Goal: Entertainment & Leisure: Browse casually

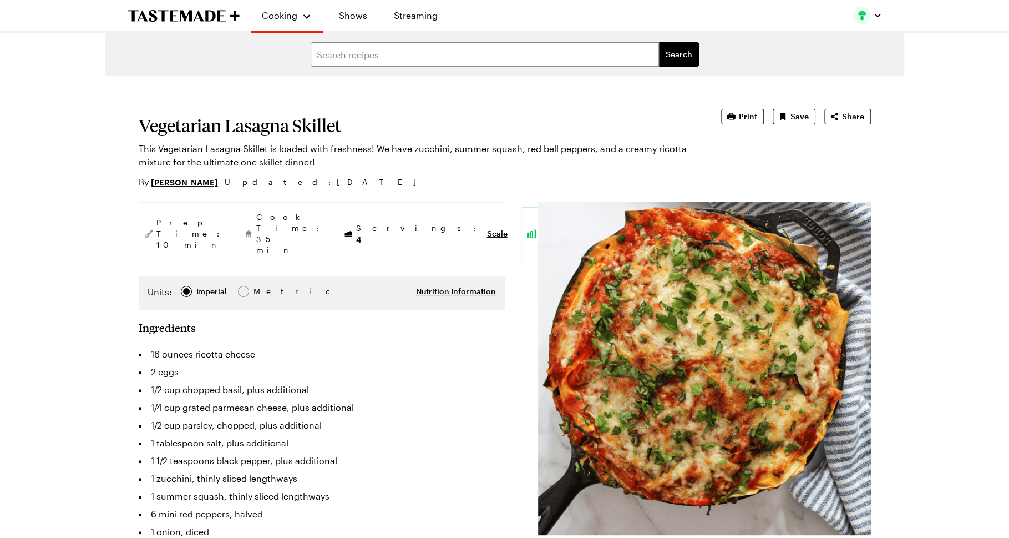
type textarea "x"
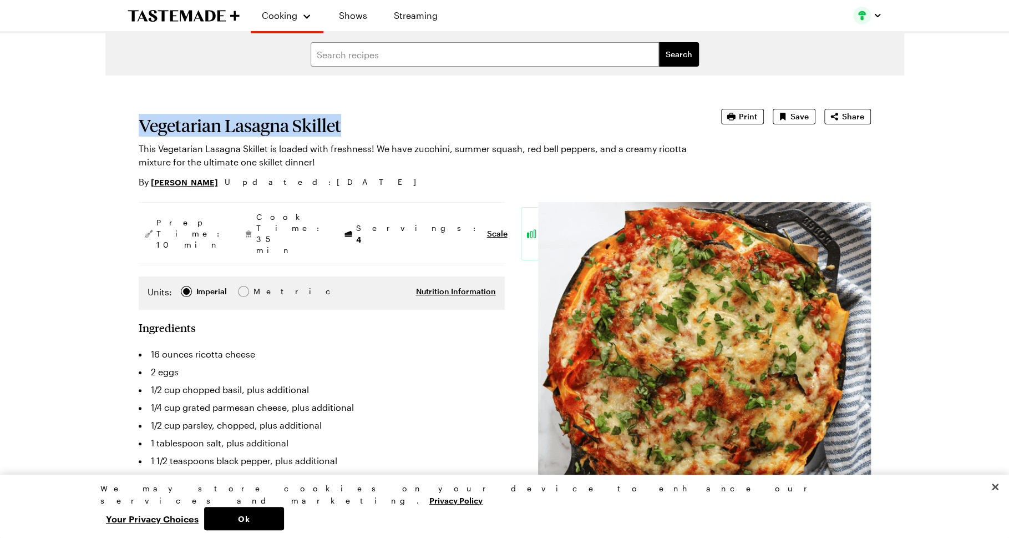
drag, startPoint x: 124, startPoint y: 125, endPoint x: 382, endPoint y: 125, distance: 258.0
copy h1 "Vegetarian Lasagna Skillet"
type textarea "x"
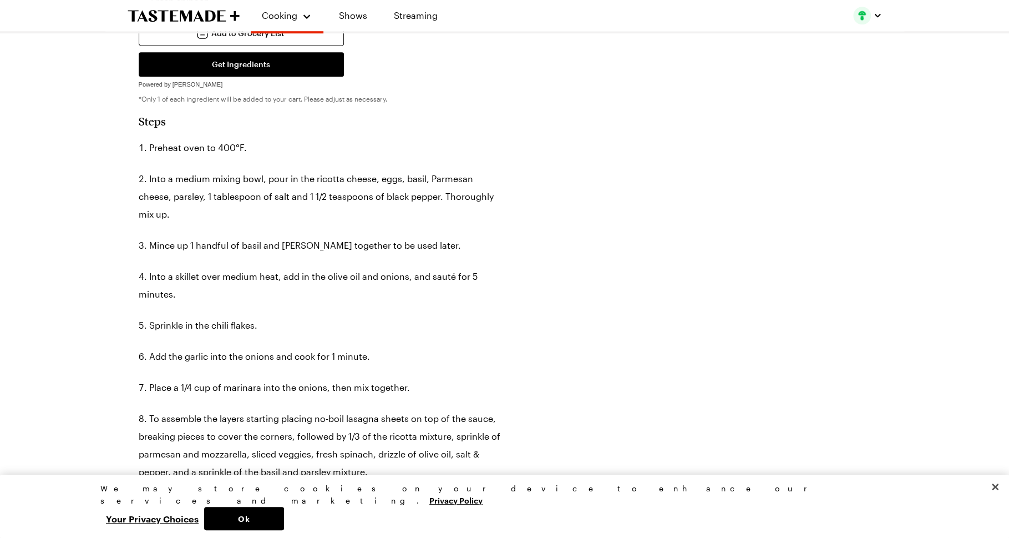
scroll to position [654, 0]
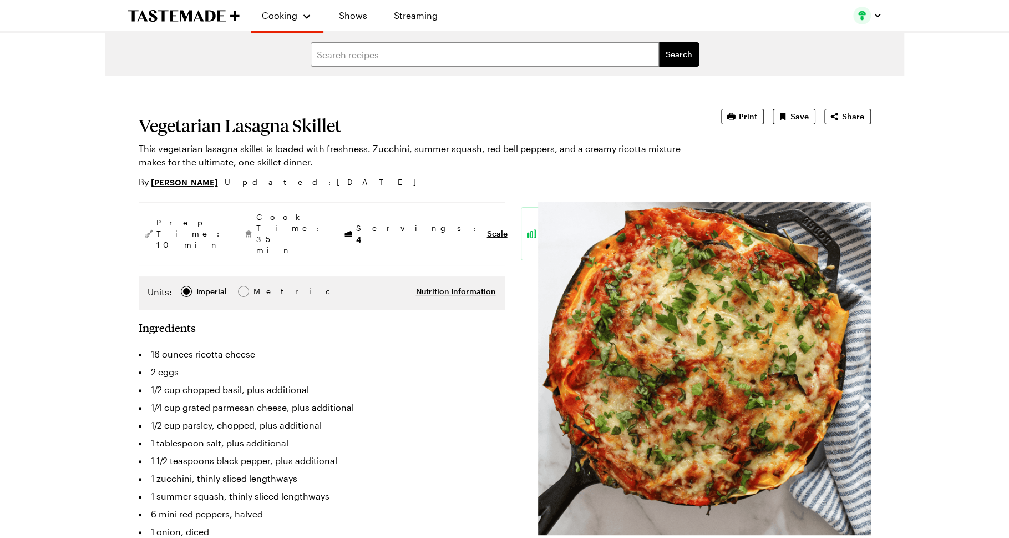
type textarea "x"
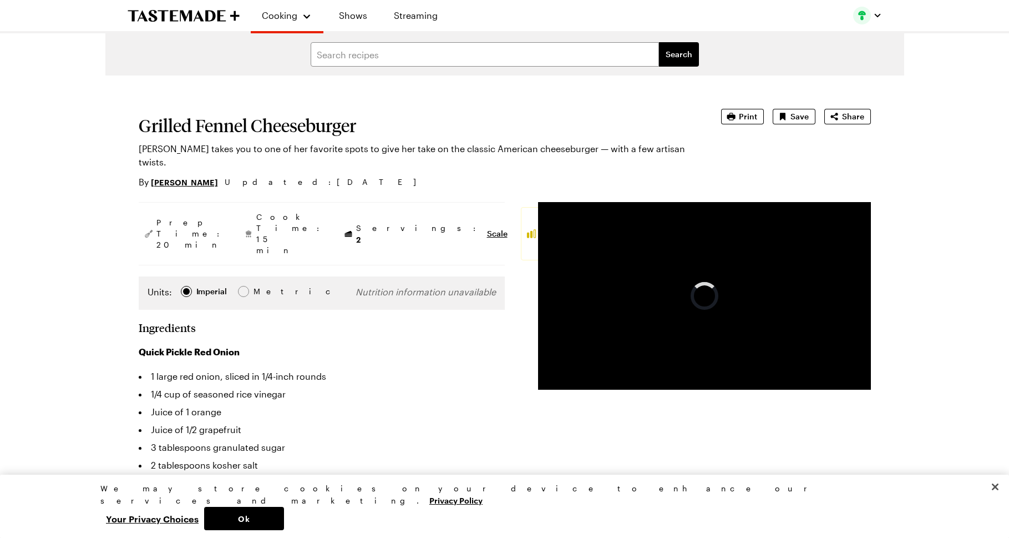
type textarea "x"
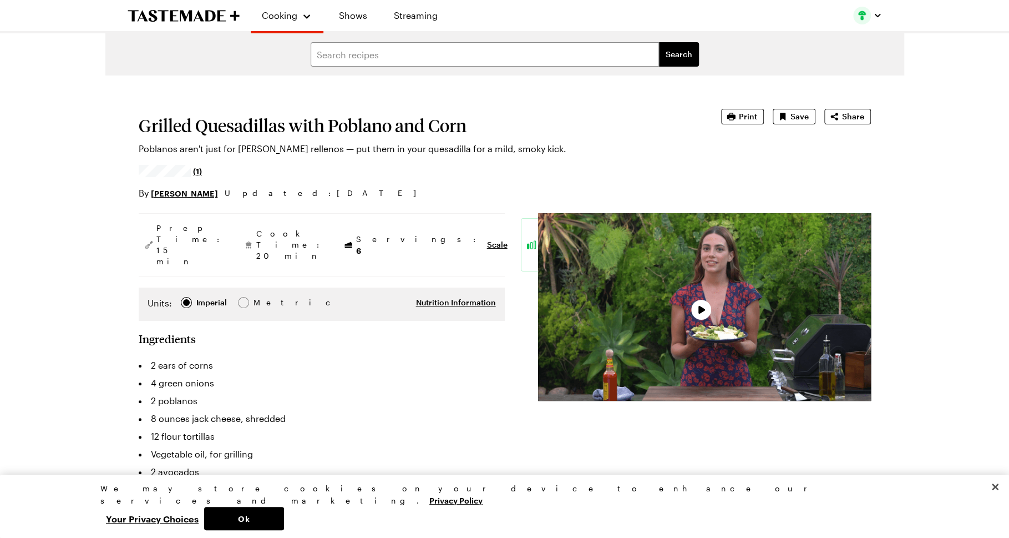
type textarea "x"
